Goal: Check status: Check status

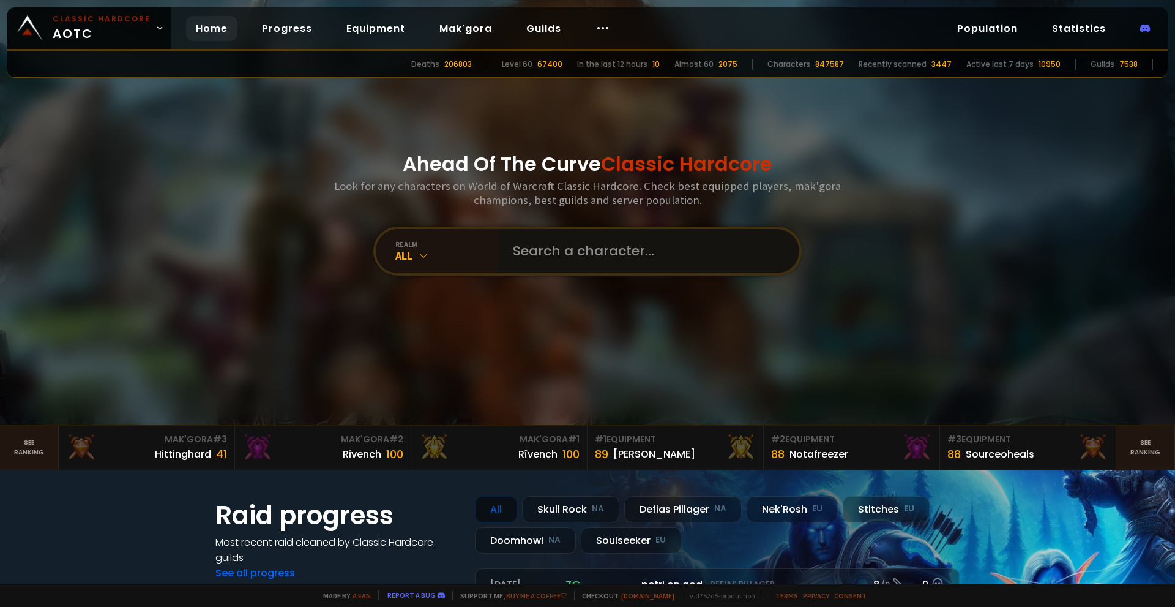
click at [587, 263] on input "text" at bounding box center [645, 251] width 279 height 44
type input "Sikamicanico"
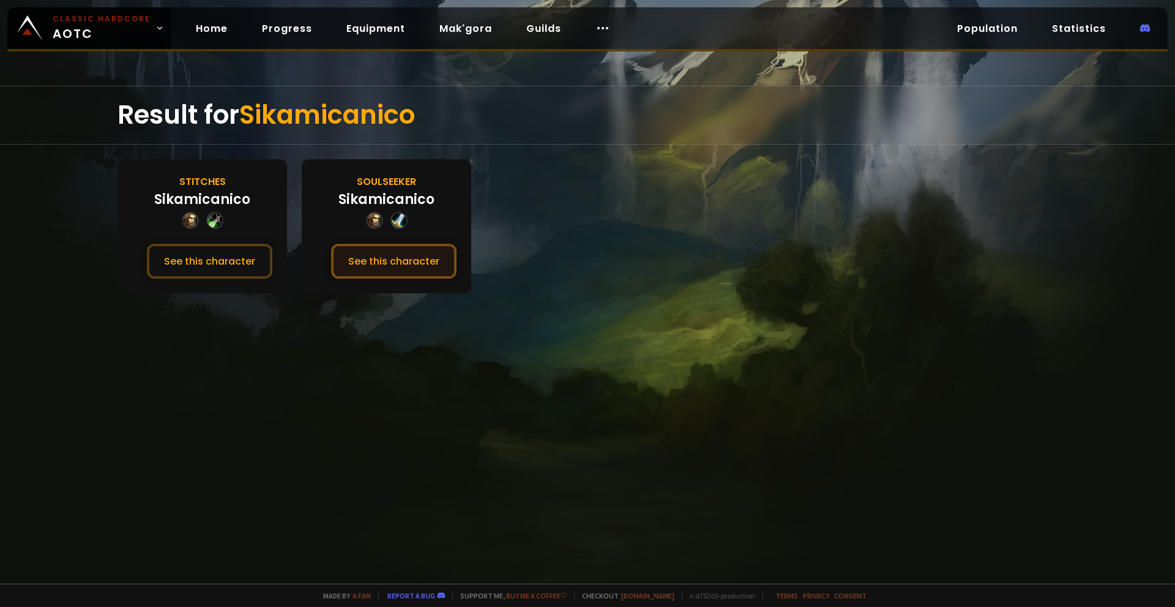
click at [395, 267] on button "See this character" at bounding box center [393, 261] width 125 height 35
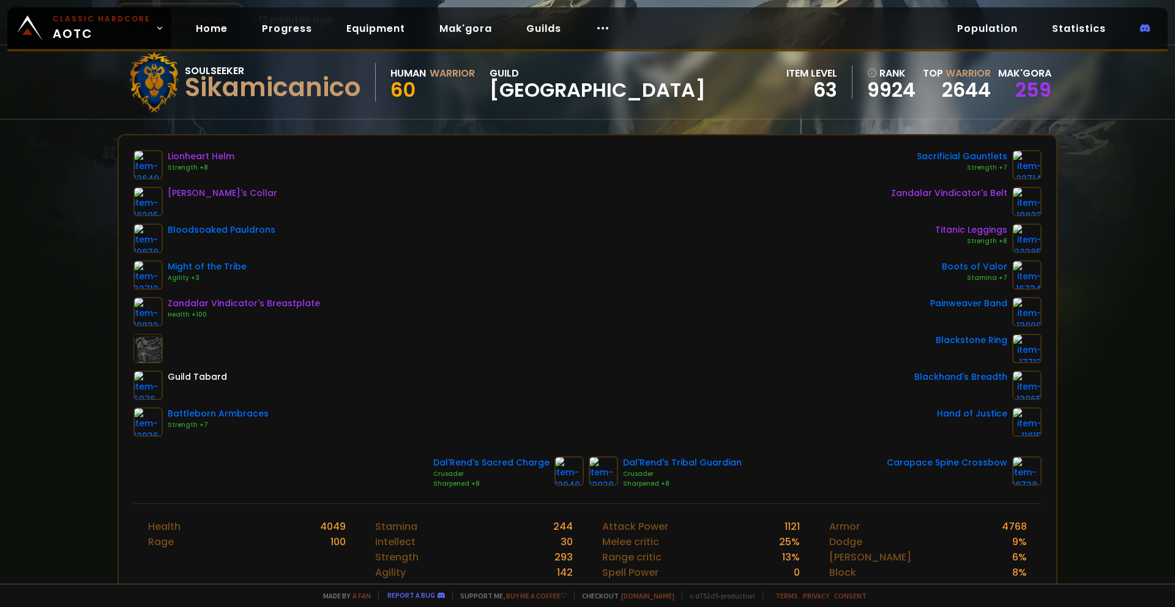
scroll to position [61, 0]
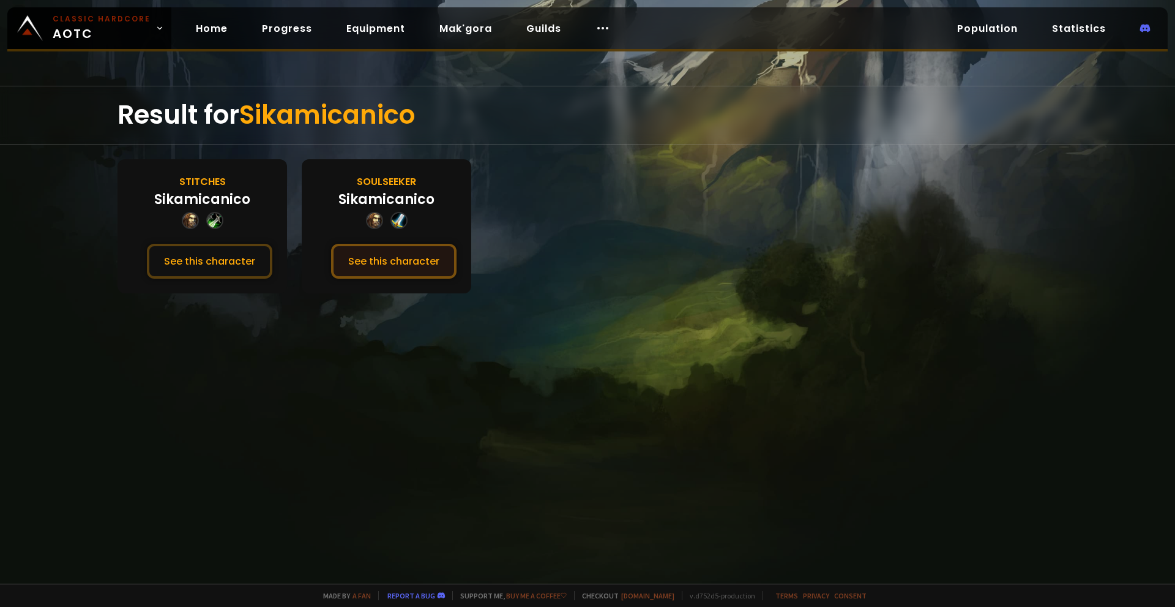
click at [368, 258] on button "See this character" at bounding box center [393, 261] width 125 height 35
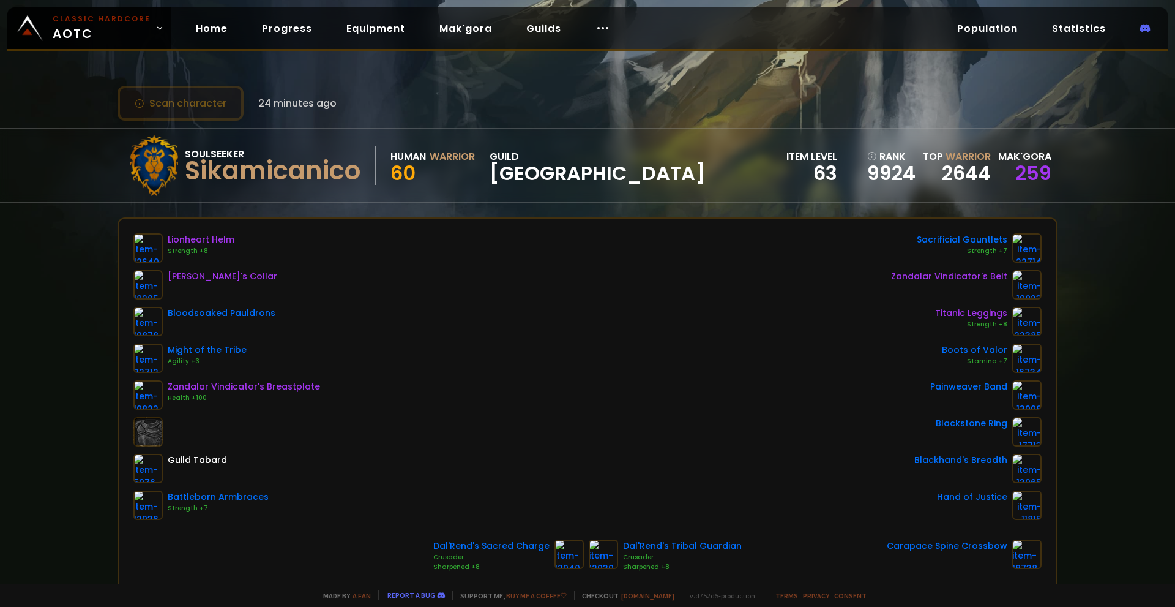
click at [196, 101] on button "Scan character" at bounding box center [181, 103] width 126 height 35
click at [323, 107] on span "24 minutes ago" at bounding box center [297, 102] width 78 height 15
click at [215, 113] on button "Scan character" at bounding box center [181, 103] width 126 height 35
click at [192, 108] on button "Scan character" at bounding box center [181, 103] width 126 height 35
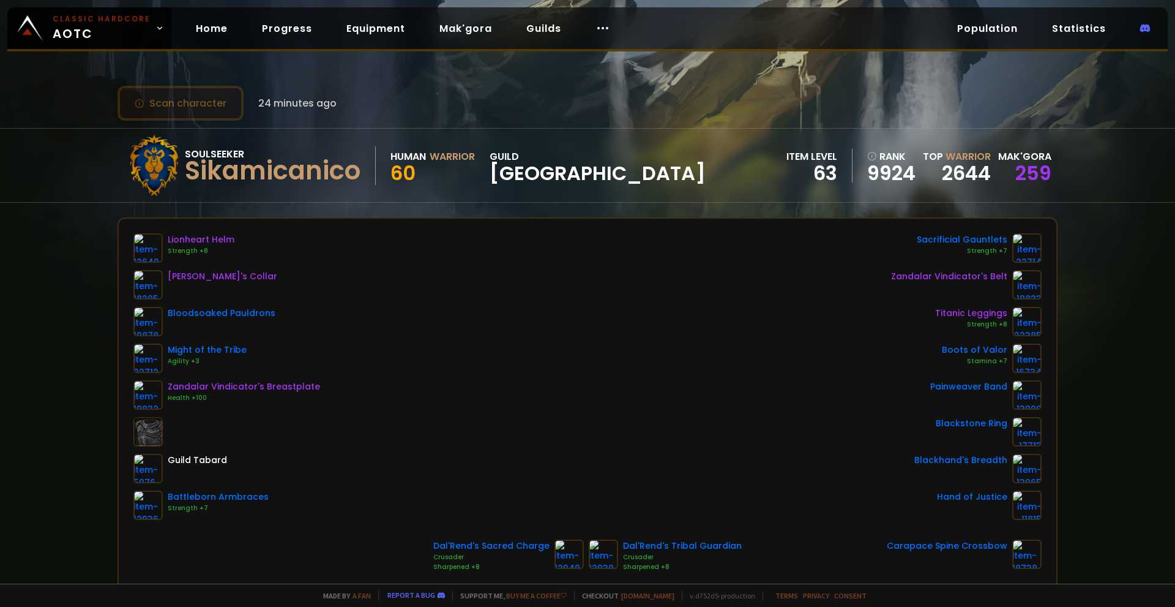
click at [192, 108] on button "Scan character" at bounding box center [181, 103] width 126 height 35
click at [218, 23] on link "Home" at bounding box center [211, 28] width 51 height 25
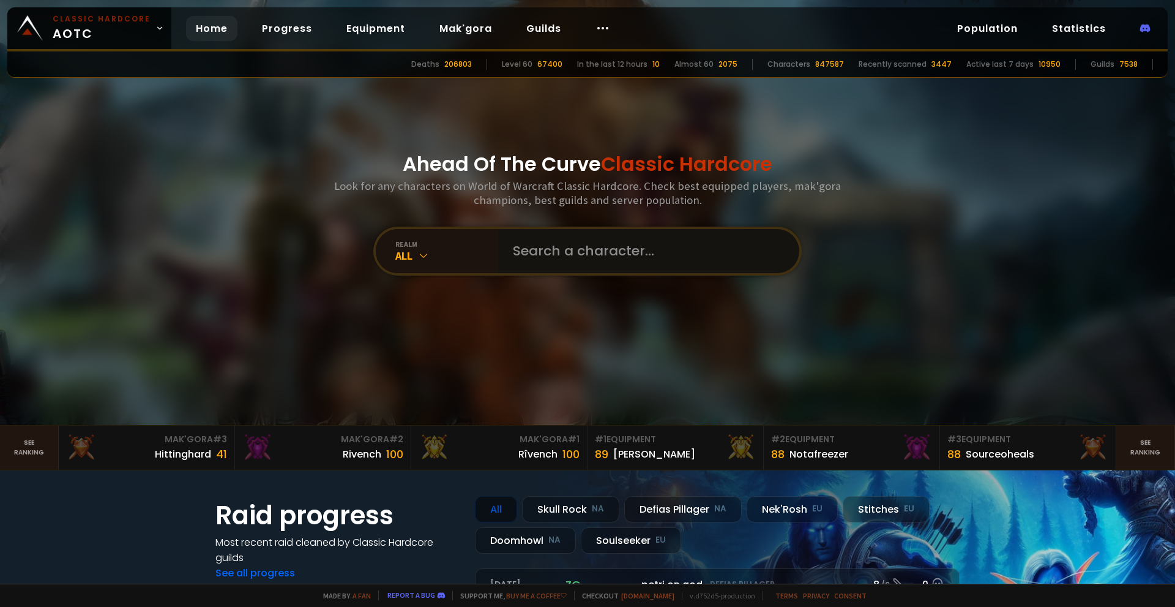
click at [573, 263] on input "text" at bounding box center [645, 251] width 279 height 44
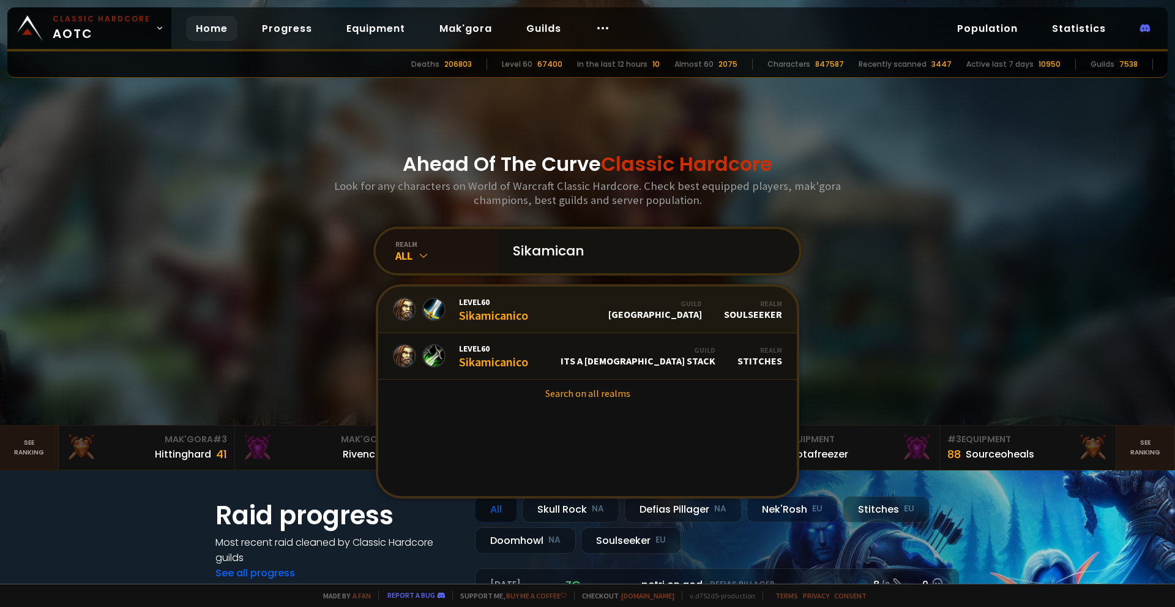
type input "Sikamican"
click at [581, 307] on link "Level 60 Sikamicanico Guild Norge Realm Soulseeker" at bounding box center [587, 309] width 419 height 47
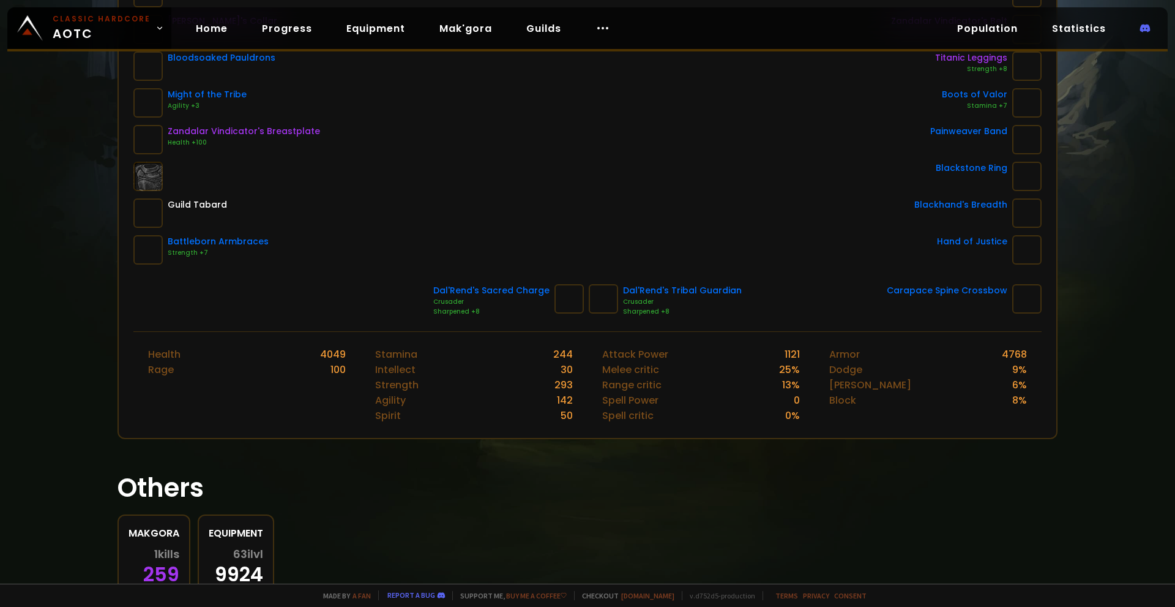
scroll to position [305, 0]
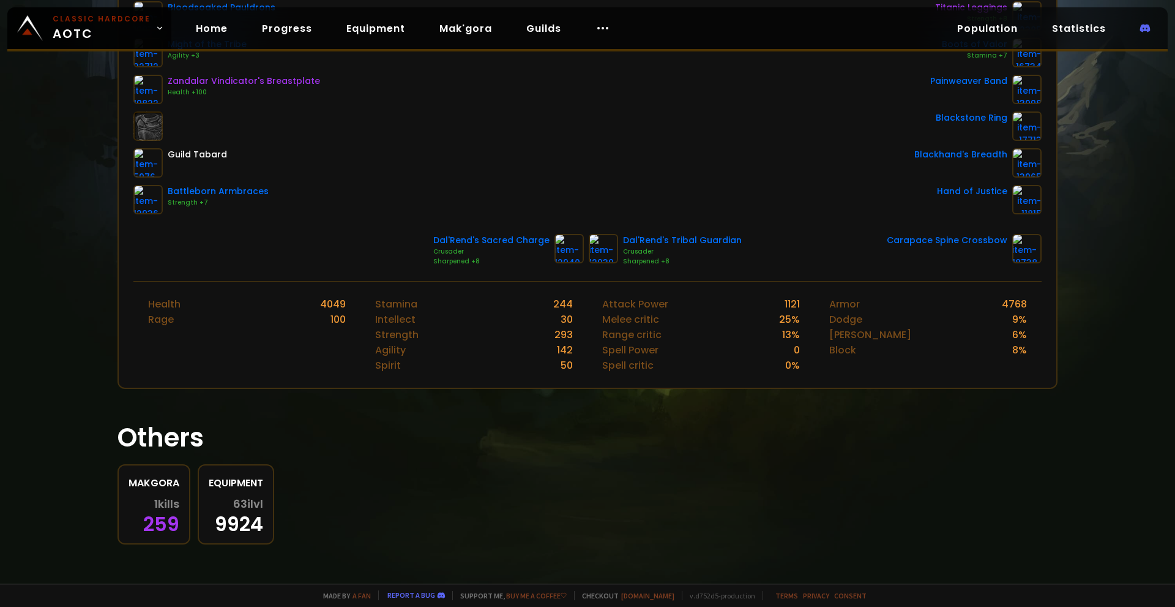
click at [162, 498] on span "1 kills" at bounding box center [166, 504] width 25 height 12
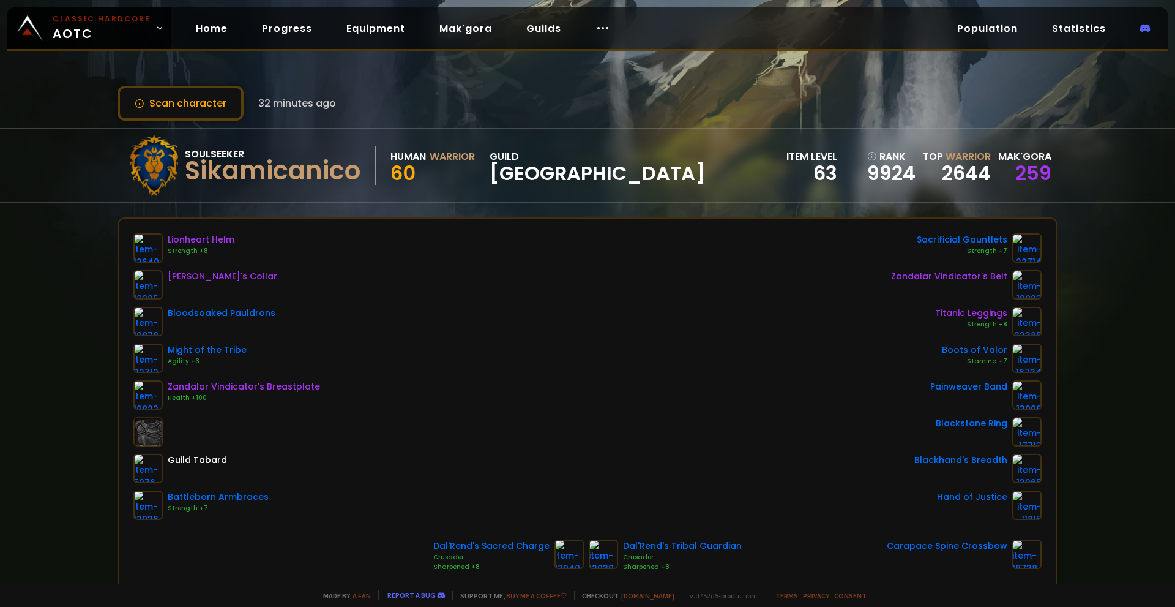
click at [232, 171] on div "Sikamicanico" at bounding box center [273, 171] width 176 height 18
click at [190, 98] on button "Scan character" at bounding box center [181, 103] width 126 height 35
click at [170, 99] on button "Scan character" at bounding box center [181, 103] width 126 height 35
